Goal: Information Seeking & Learning: Learn about a topic

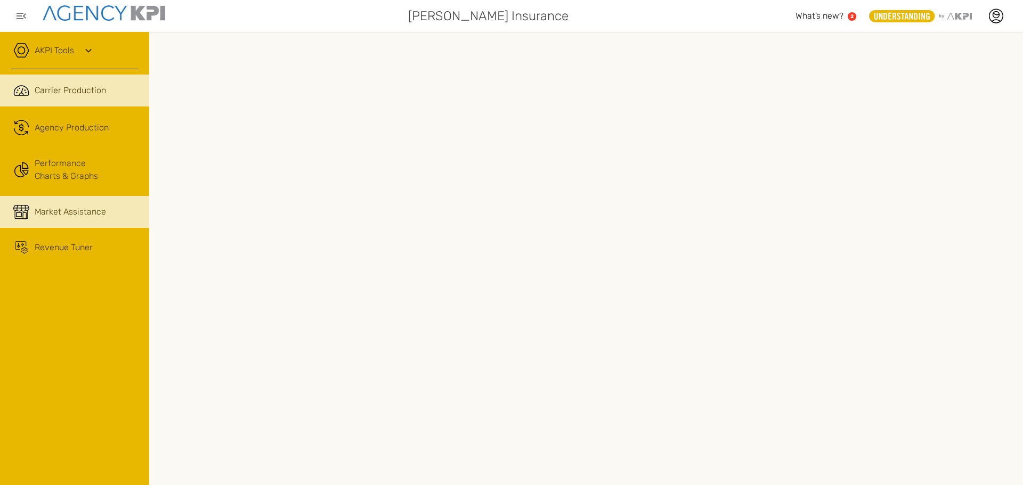
click at [118, 210] on div "Market Assistance" at bounding box center [87, 212] width 104 height 13
